Goal: Check status

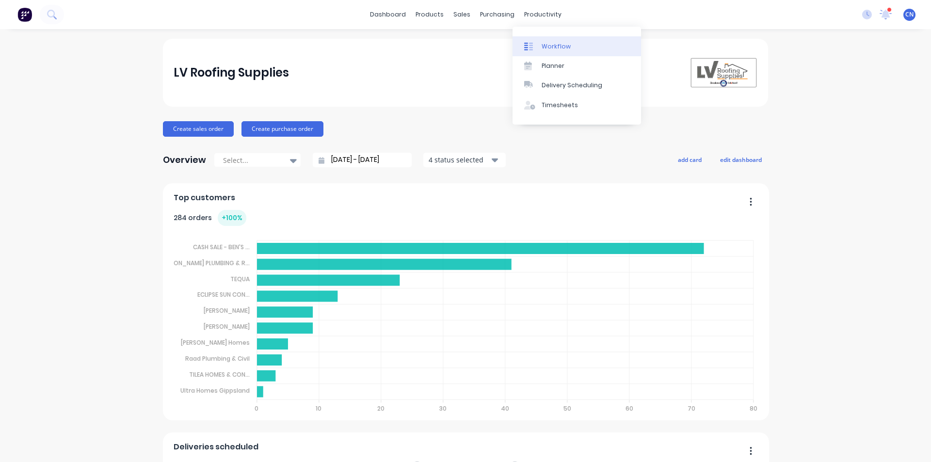
click at [547, 48] on div "Workflow" at bounding box center [556, 46] width 29 height 9
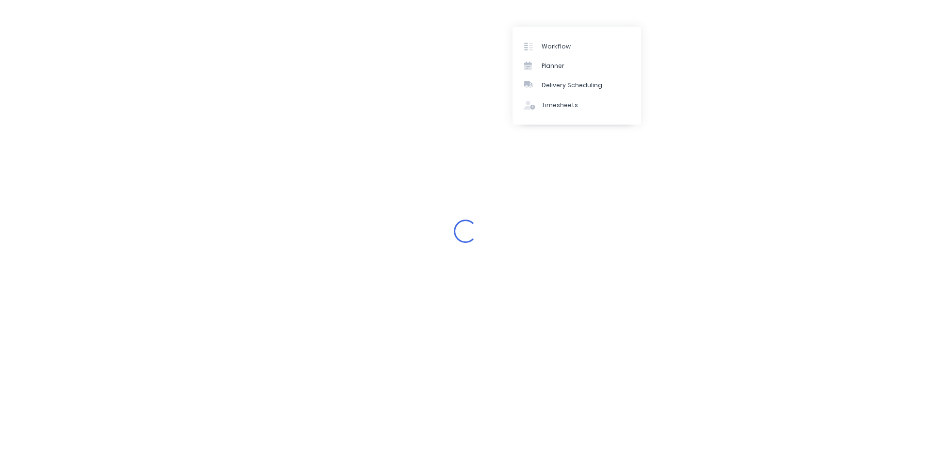
click at [258, 103] on div "Loading..." at bounding box center [465, 231] width 931 height 462
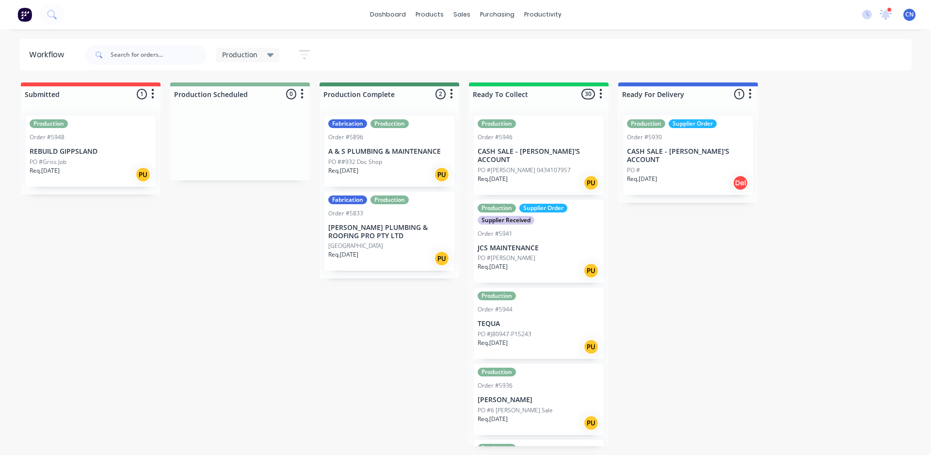
click at [117, 136] on div "Order #5948" at bounding box center [91, 137] width 122 height 9
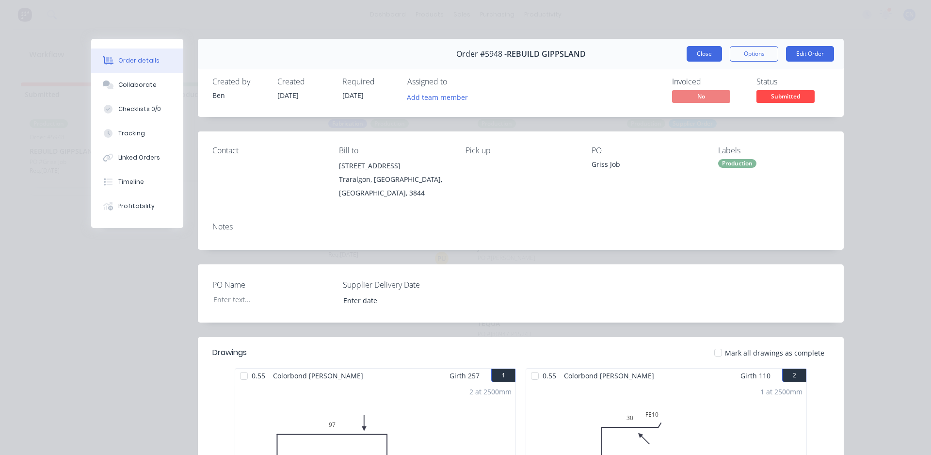
click at [710, 56] on button "Close" at bounding box center [704, 54] width 35 height 16
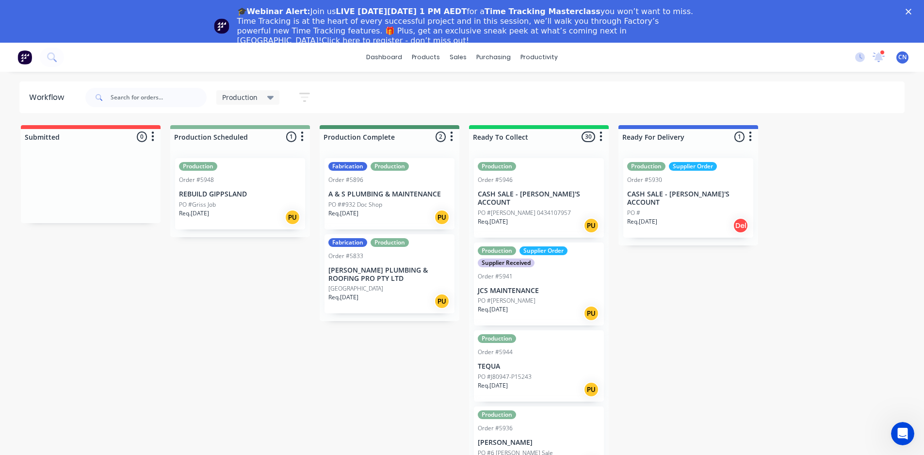
click at [258, 188] on div "Production Order #5948 REBUILD GIPPSLAND PO #Griss Job Req. [DATE] PU" at bounding box center [240, 193] width 130 height 71
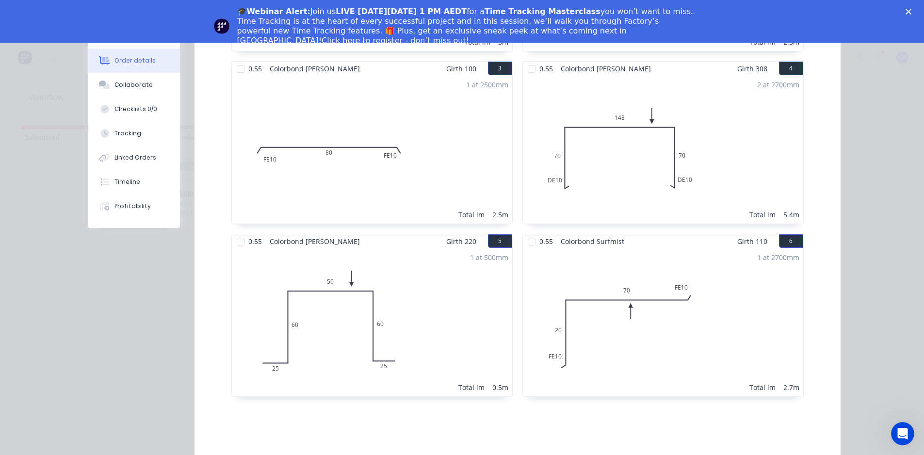
scroll to position [534, 0]
